Goal: Information Seeking & Learning: Learn about a topic

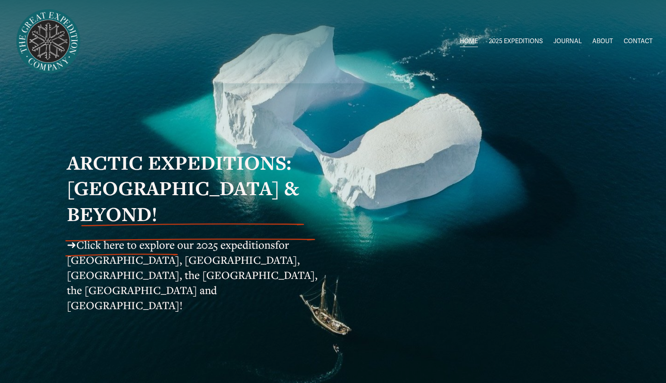
scroll to position [687, 0]
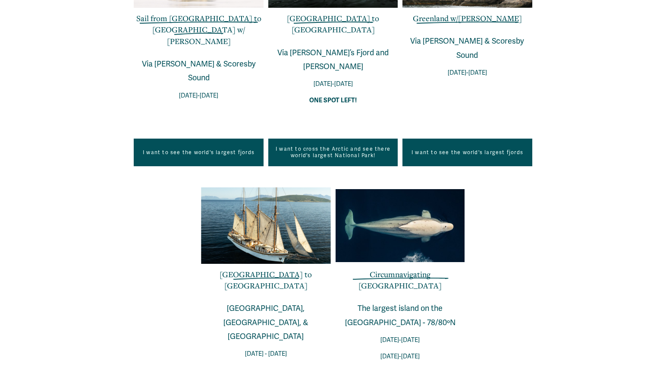
click at [261, 269] on link "[GEOGRAPHIC_DATA] to [GEOGRAPHIC_DATA]" at bounding box center [266, 280] width 92 height 22
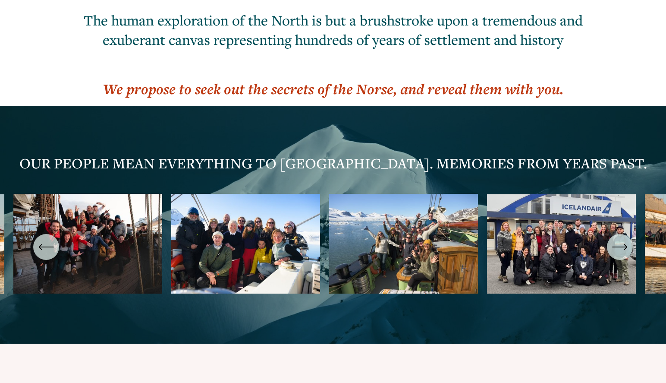
scroll to position [2969, 0]
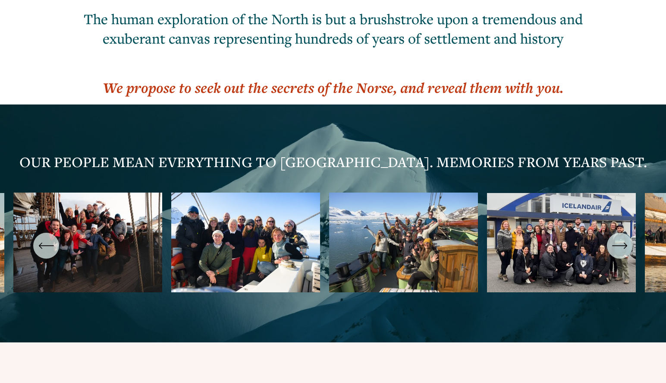
click at [115, 192] on ul "Carousel" at bounding box center [332, 245] width 639 height 106
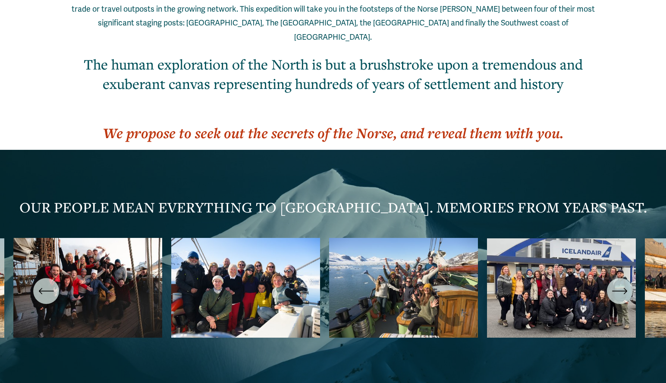
scroll to position [2923, 0]
click at [625, 288] on icon "\a \a \a Next\a \a" at bounding box center [625, 291] width 3 height 6
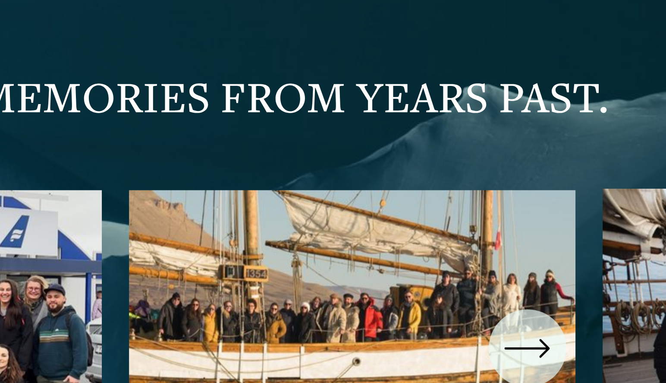
click at [612, 283] on icon "\a \a \a Next\a \a" at bounding box center [620, 291] width 16 height 16
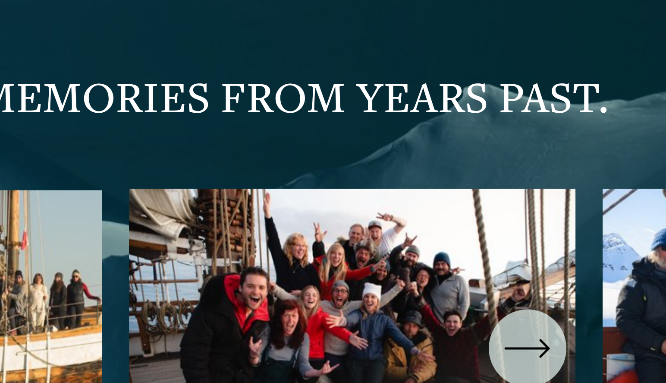
click at [612, 283] on icon "\a \a \a Next\a \a" at bounding box center [620, 291] width 16 height 16
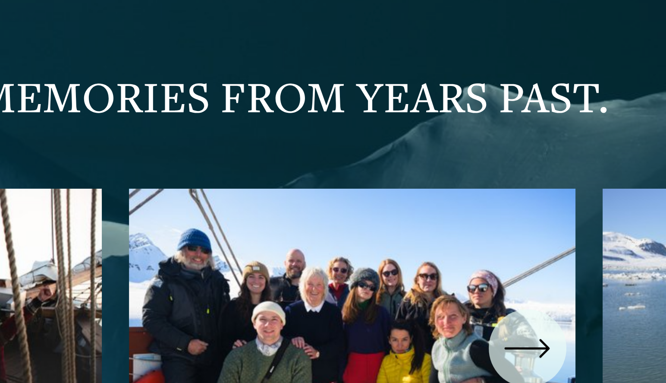
click at [612, 283] on icon "\a \a \a Next\a \a" at bounding box center [620, 291] width 16 height 16
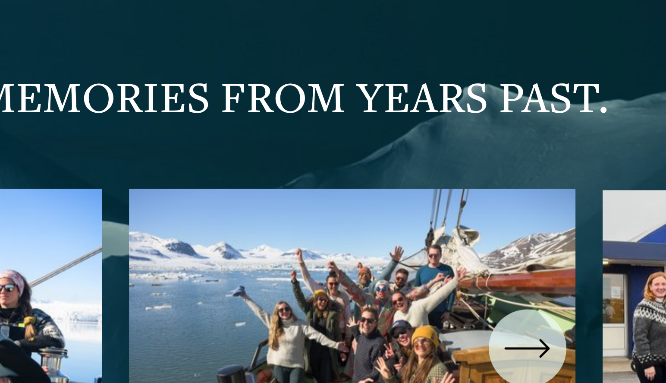
click at [612, 283] on icon "\a \a \a Next\a \a" at bounding box center [620, 291] width 16 height 16
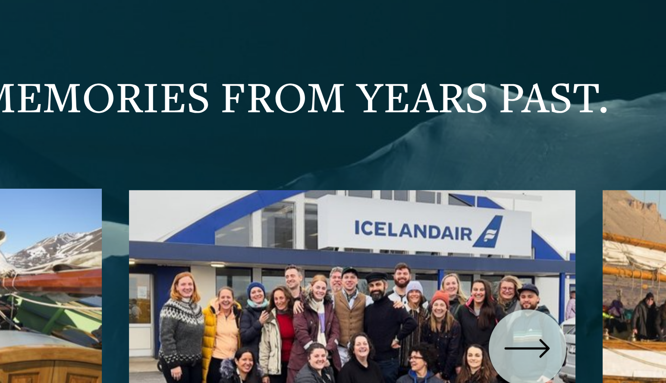
click at [613, 291] on icon "\a \a \a Next\a \a" at bounding box center [620, 291] width 14 height 0
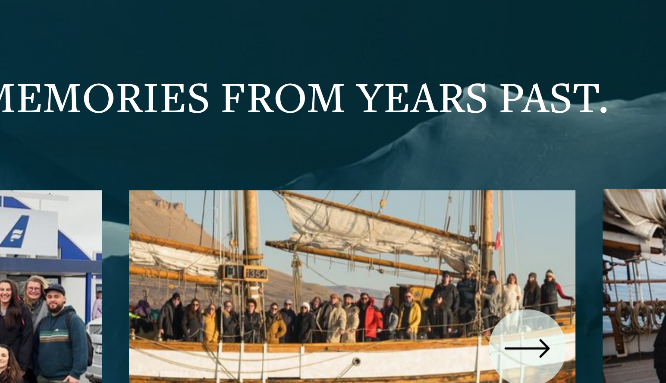
click at [612, 283] on icon "\a \a \a Next\a \a" at bounding box center [620, 291] width 16 height 16
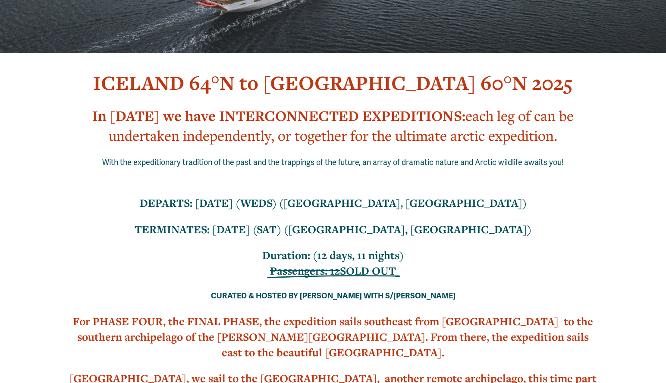
scroll to position [231, 0]
